Goal: Transaction & Acquisition: Purchase product/service

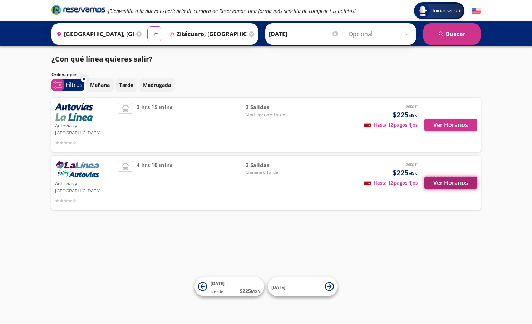
click at [433, 177] on button "Ver Horarios" at bounding box center [450, 183] width 53 height 13
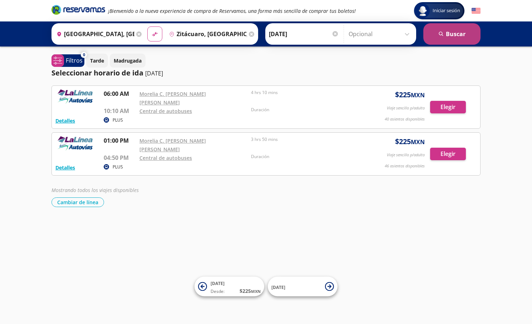
click at [449, 40] on button "search Buscar" at bounding box center [451, 33] width 57 height 21
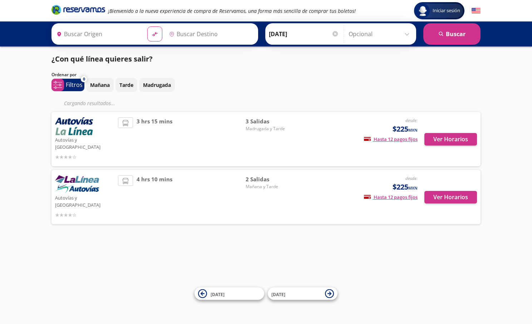
type input "Morelia, Michoacán"
type input "Zitácuaro, Michoacán"
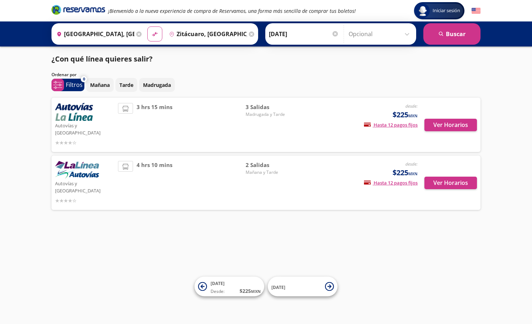
click at [445, 137] on div "Ver Horarios" at bounding box center [446, 125] width 59 height 44
click at [441, 120] on button "Ver Horarios" at bounding box center [450, 125] width 53 height 13
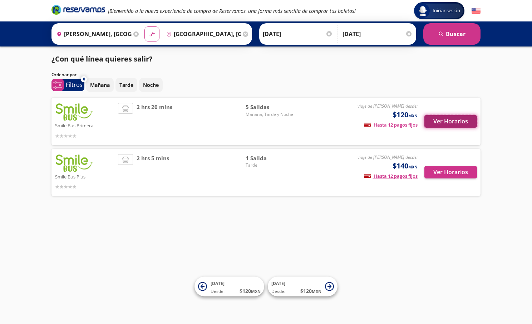
click at [447, 121] on button "Ver Horarios" at bounding box center [450, 121] width 53 height 13
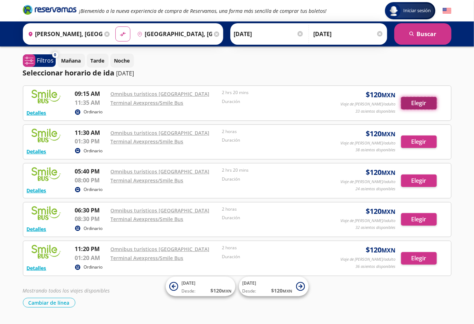
click at [408, 102] on button "Elegir" at bounding box center [419, 103] width 36 height 13
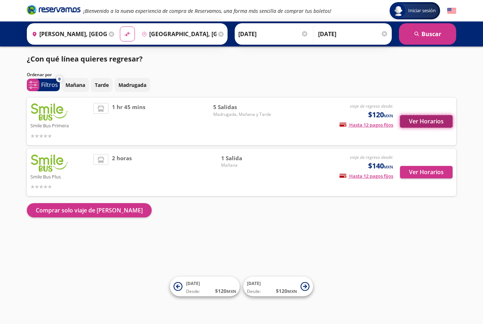
click at [440, 122] on button "Ver Horarios" at bounding box center [426, 121] width 53 height 13
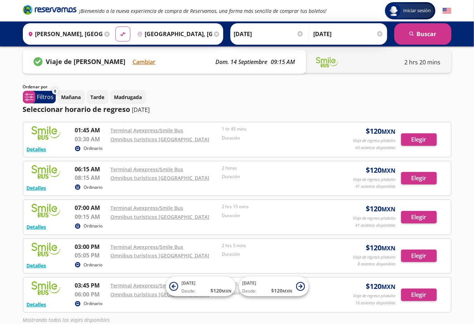
scroll to position [58, 0]
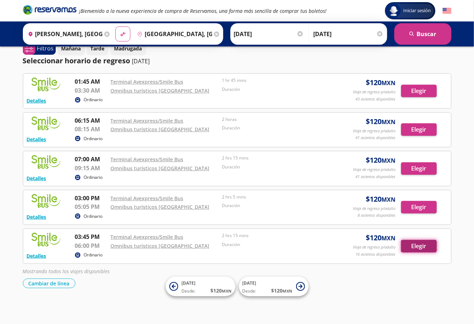
click at [419, 244] on button "Elegir" at bounding box center [419, 246] width 36 height 13
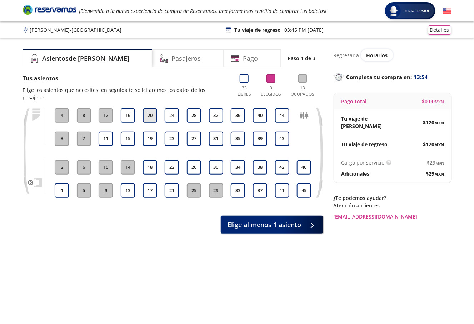
click at [149, 108] on button "20" at bounding box center [150, 115] width 14 height 14
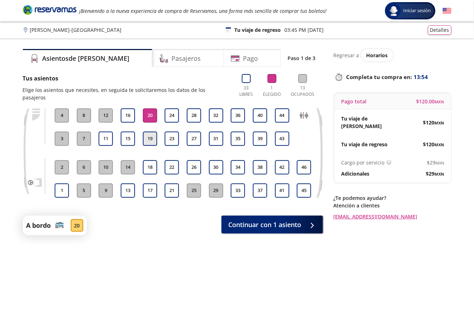
click at [151, 132] on button "19" at bounding box center [150, 139] width 14 height 14
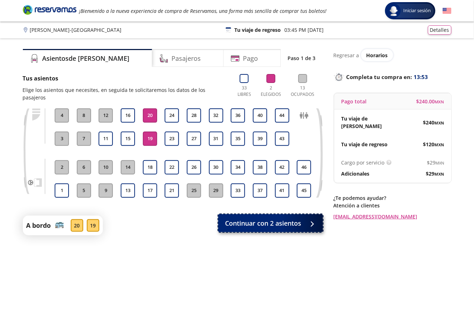
click at [263, 218] on span "Continuar con 2 asientos" at bounding box center [264, 223] width 76 height 10
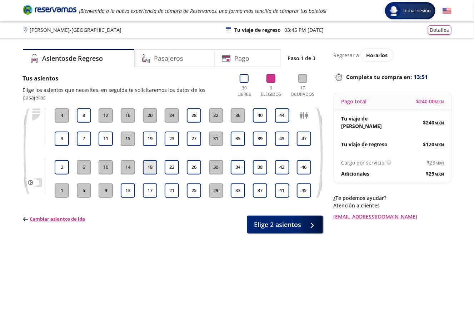
click at [152, 160] on button "18" at bounding box center [150, 167] width 14 height 14
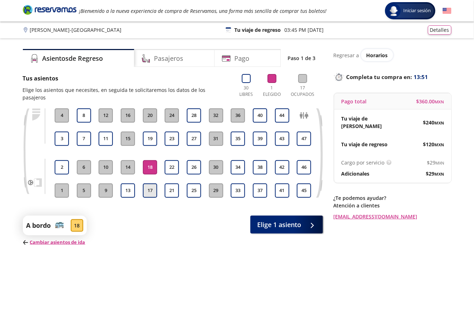
click at [150, 183] on button "17" at bounding box center [150, 190] width 14 height 14
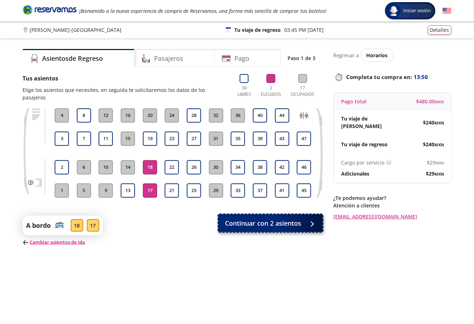
click at [274, 218] on span "Continuar con 2 asientos" at bounding box center [264, 223] width 76 height 10
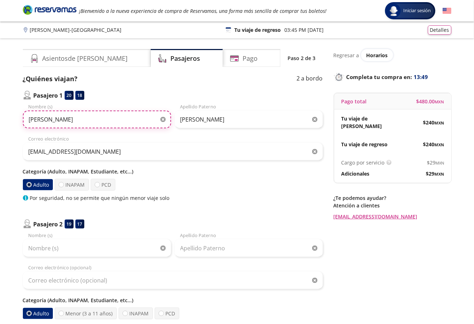
click at [90, 119] on input "[PERSON_NAME]" at bounding box center [97, 119] width 148 height 18
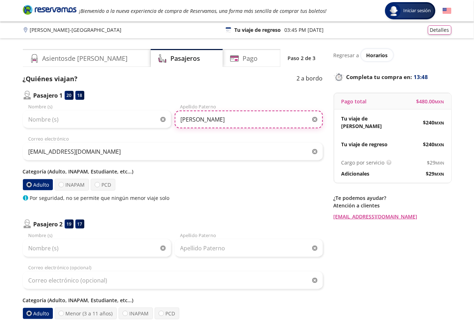
click at [200, 118] on input "[PERSON_NAME]" at bounding box center [249, 119] width 148 height 18
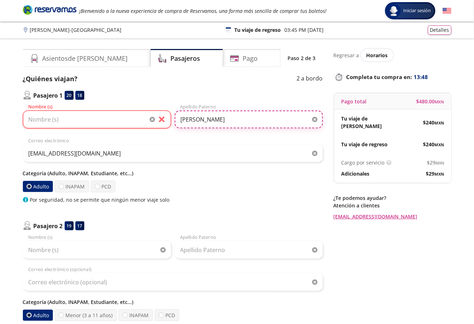
click at [200, 118] on input "[PERSON_NAME]" at bounding box center [249, 119] width 148 height 18
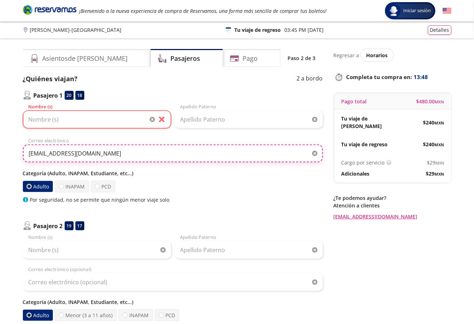
click at [87, 160] on input "[EMAIL_ADDRESS][DOMAIN_NAME]" at bounding box center [173, 153] width 300 height 18
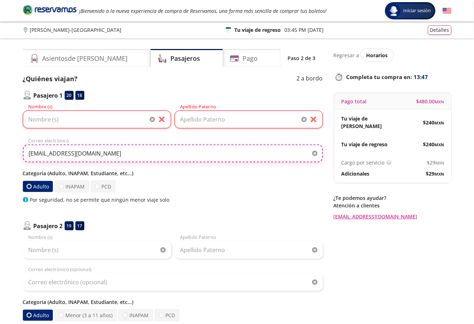
type input "[EMAIL_ADDRESS][DOMAIN_NAME]"
click at [84, 155] on input "[EMAIL_ADDRESS][DOMAIN_NAME]" at bounding box center [173, 153] width 300 height 18
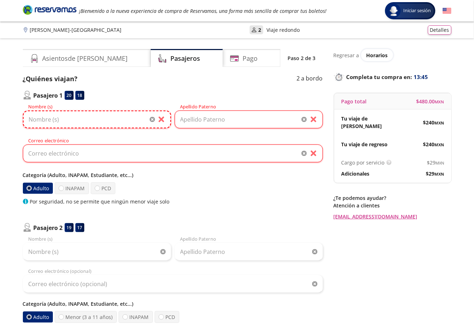
click at [68, 119] on input "Nombre (s)" at bounding box center [97, 119] width 148 height 18
paste input "[PERSON_NAME]"
click at [72, 119] on input "[PERSON_NAME]" at bounding box center [97, 119] width 148 height 18
type input "[PERSON_NAME]"
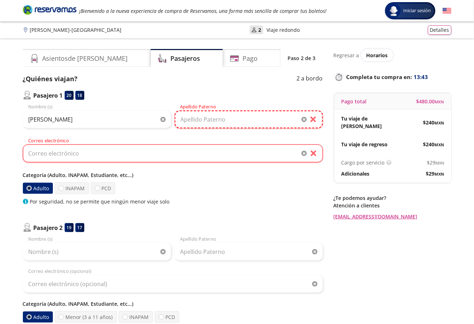
click at [199, 119] on input "Apellido Paterno" at bounding box center [249, 119] width 148 height 18
paste input "[PERSON_NAME]"
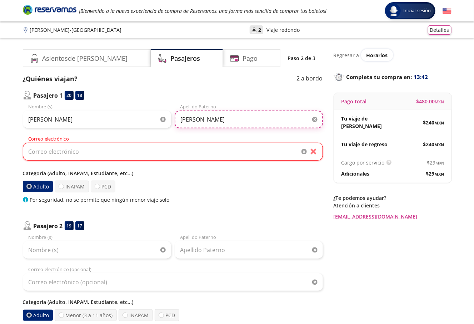
type input "[PERSON_NAME]"
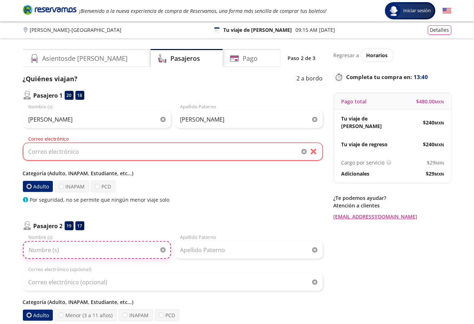
click at [84, 241] on input "Nombre (s)" at bounding box center [97, 250] width 148 height 18
click at [89, 249] on input "Nombre (s)" at bounding box center [97, 250] width 148 height 18
paste input "[PERSON_NAME]"
drag, startPoint x: 55, startPoint y: 247, endPoint x: 88, endPoint y: 248, distance: 32.9
click at [88, 248] on input "[PERSON_NAME]" at bounding box center [97, 250] width 148 height 18
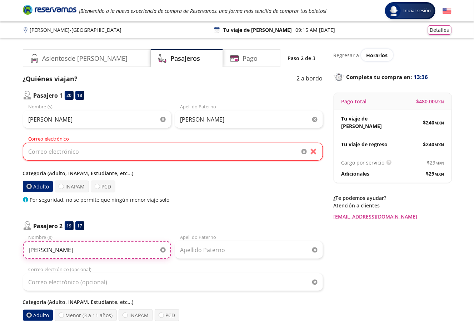
type input "[PERSON_NAME]"
click at [196, 240] on div "Apellido Paterno" at bounding box center [249, 246] width 148 height 25
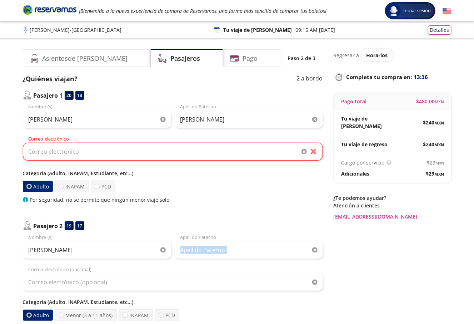
click at [196, 240] on div "Apellido Paterno" at bounding box center [249, 246] width 148 height 25
drag, startPoint x: 196, startPoint y: 240, endPoint x: 198, endPoint y: 247, distance: 6.8
click at [198, 247] on input "Apellido Paterno" at bounding box center [249, 250] width 148 height 18
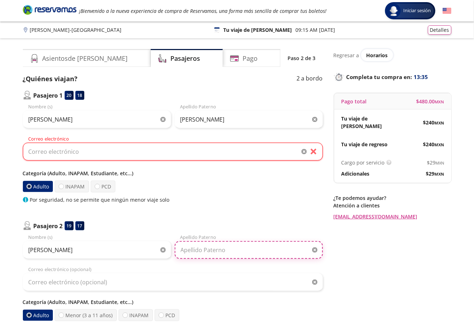
paste input "[PERSON_NAME]"
type input "[PERSON_NAME]"
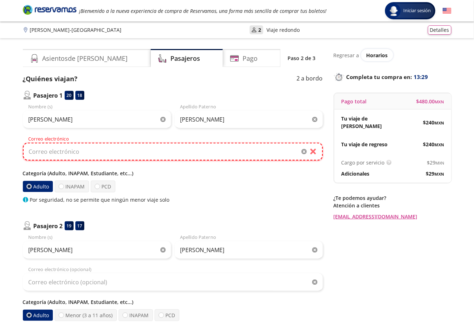
click at [111, 151] on input "Correo electrónico" at bounding box center [173, 152] width 300 height 18
paste input "[EMAIL_ADDRESS][DOMAIN_NAME]"
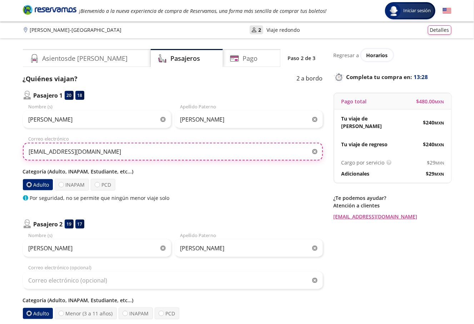
type input "[EMAIL_ADDRESS][DOMAIN_NAME]"
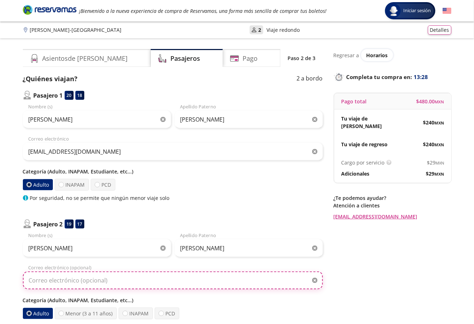
click at [47, 281] on input "Correo electrónico (opcional)" at bounding box center [173, 280] width 300 height 18
paste input "[EMAIL_ADDRESS][DOMAIN_NAME]"
type input "[EMAIL_ADDRESS][DOMAIN_NAME]"
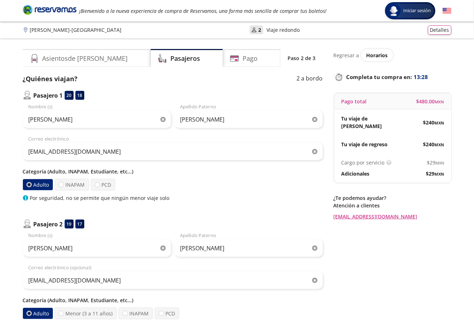
click at [16, 262] on div "Group 9 Created with Sketch. Datos para la compra Xalapa [PERSON_NAME] - Veracr…" at bounding box center [237, 224] width 474 height 449
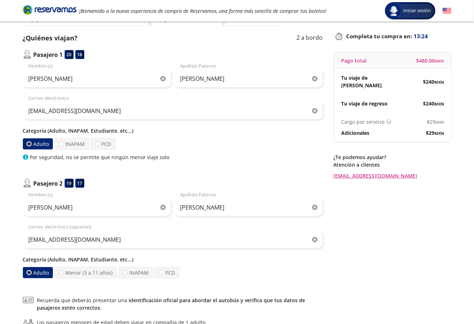
scroll to position [125, 0]
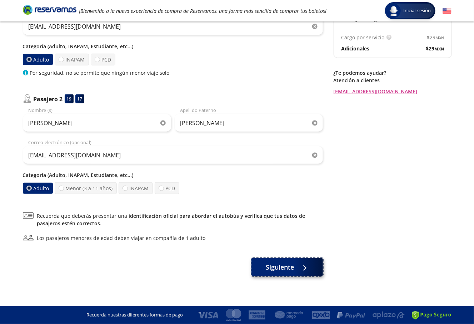
click at [278, 268] on span "Siguiente" at bounding box center [280, 267] width 28 height 10
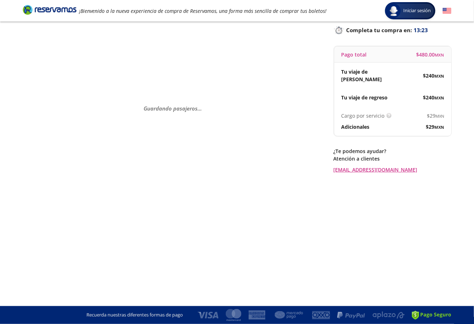
scroll to position [0, 0]
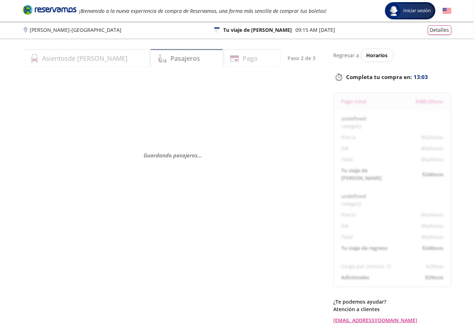
select select "MX"
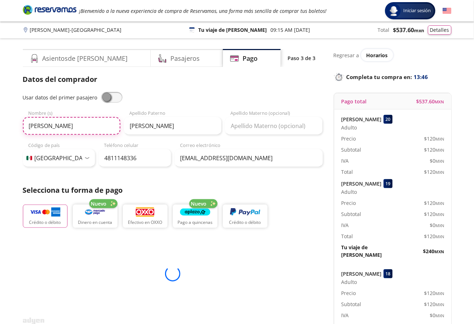
click at [85, 120] on input "[PERSON_NAME]" at bounding box center [72, 126] width 98 height 18
drag, startPoint x: 85, startPoint y: 120, endPoint x: 61, endPoint y: 122, distance: 23.7
click at [85, 120] on input "[PERSON_NAME]" at bounding box center [72, 126] width 98 height 18
click at [61, 122] on input "[PERSON_NAME]" at bounding box center [72, 126] width 98 height 18
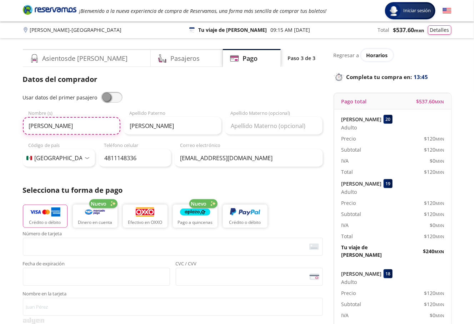
click at [61, 122] on input "[PERSON_NAME]" at bounding box center [72, 126] width 98 height 18
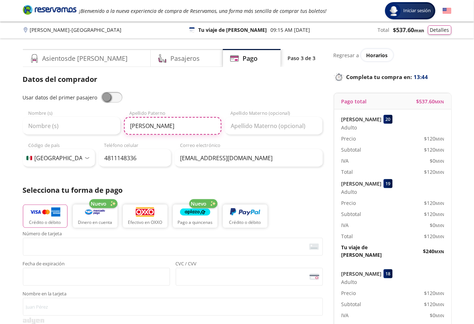
click at [143, 123] on input "[PERSON_NAME]" at bounding box center [173, 126] width 98 height 18
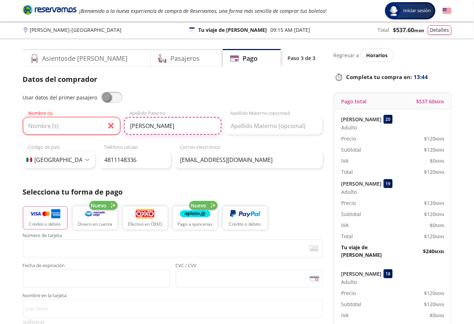
click at [143, 123] on input "[PERSON_NAME]" at bounding box center [173, 126] width 98 height 18
click at [143, 123] on input "Apellido Paterno" at bounding box center [173, 126] width 98 height 18
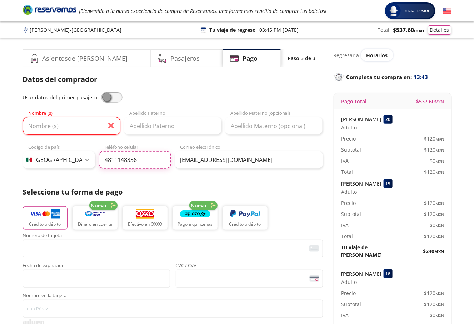
click at [121, 152] on input "4811148336" at bounding box center [135, 160] width 73 height 18
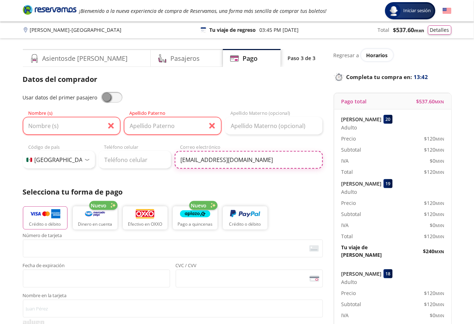
click at [211, 164] on input "[EMAIL_ADDRESS][DOMAIN_NAME]" at bounding box center [249, 160] width 148 height 18
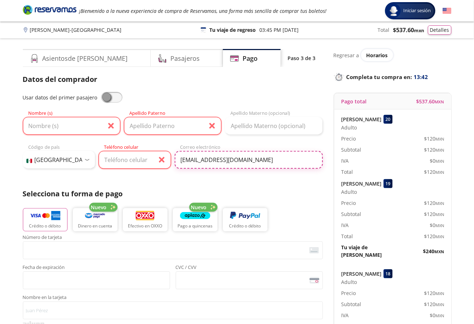
click at [211, 164] on input "[EMAIL_ADDRESS][DOMAIN_NAME]" at bounding box center [249, 160] width 148 height 18
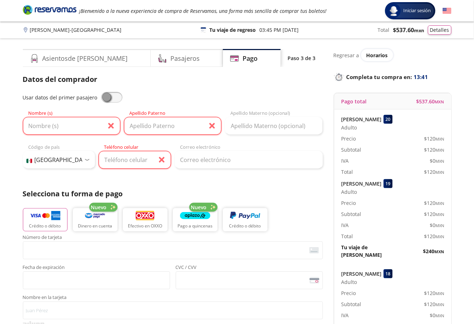
click at [104, 101] on span at bounding box center [111, 97] width 21 height 11
click at [101, 92] on input "checkbox" at bounding box center [101, 92] width 0 height 0
type input "[PERSON_NAME]"
type input "[EMAIL_ADDRESS][DOMAIN_NAME]"
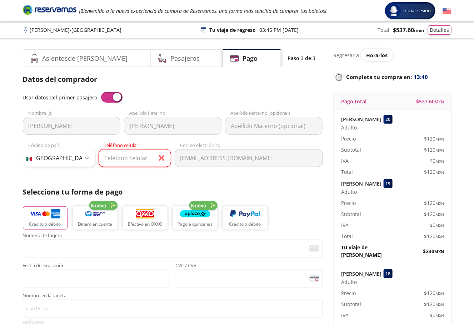
click at [104, 101] on span at bounding box center [111, 97] width 21 height 11
click at [101, 92] on input "checkbox" at bounding box center [101, 92] width 0 height 0
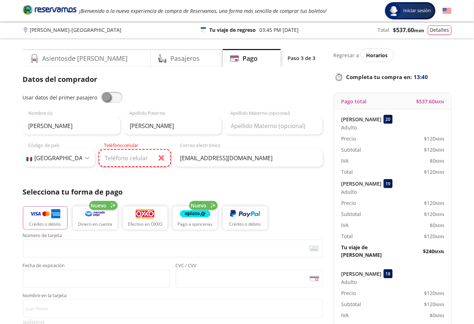
click at [123, 162] on input "Teléfono celular" at bounding box center [135, 158] width 73 height 18
paste input "[PHONE_NUMBER]"
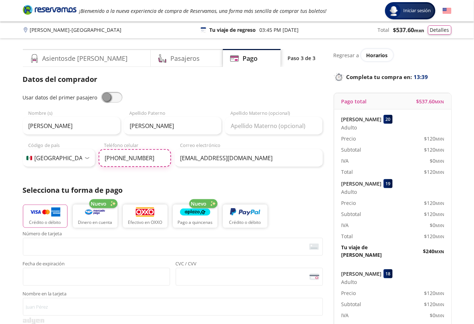
type input "[PHONE_NUMBER]"
click at [12, 190] on div "Group 9 Created with Sketch. Pago Xalapa [PERSON_NAME] - Veracruz Iniciar sesió…" at bounding box center [237, 296] width 474 height 592
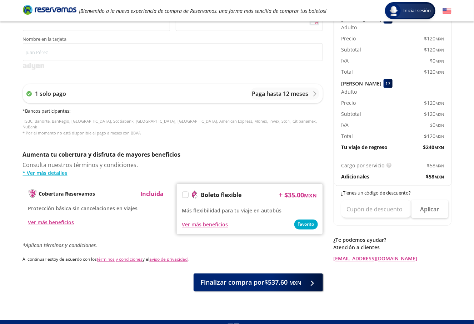
scroll to position [263, 0]
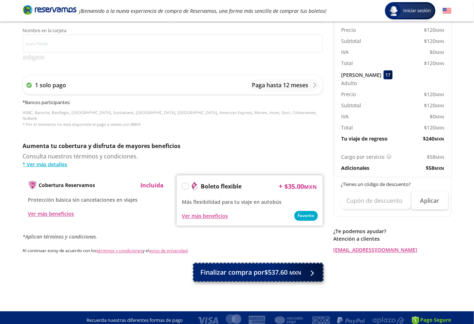
click at [248, 268] on span "Finalizar compra por $537.60 MXN" at bounding box center [251, 273] width 101 height 10
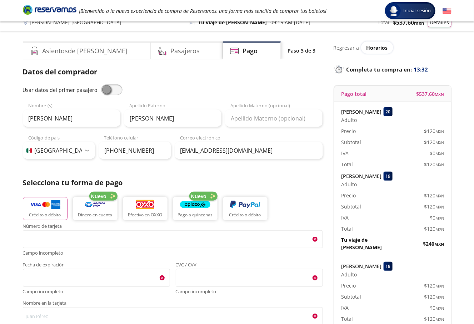
scroll to position [0, 0]
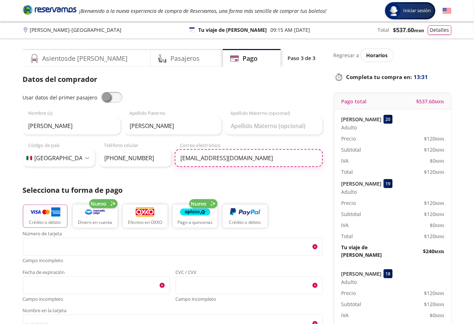
click at [202, 155] on input "[EMAIL_ADDRESS][DOMAIN_NAME]" at bounding box center [249, 158] width 148 height 18
